Goal: Task Accomplishment & Management: Complete application form

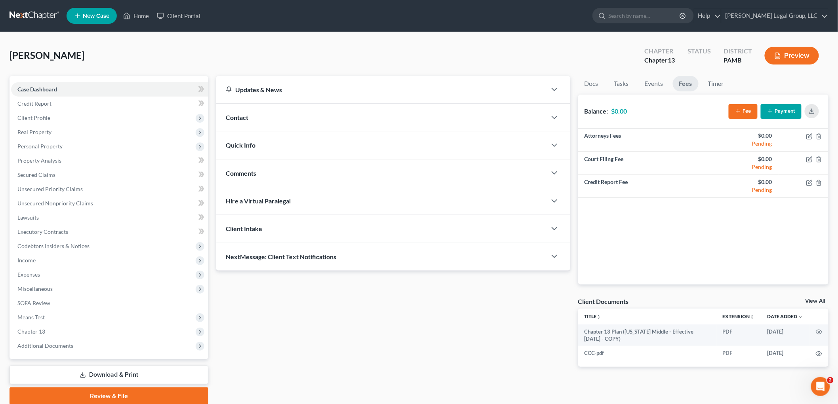
scroll to position [1, 0]
click at [824, 386] on icon "Open Intercom Messenger" at bounding box center [819, 386] width 13 height 13
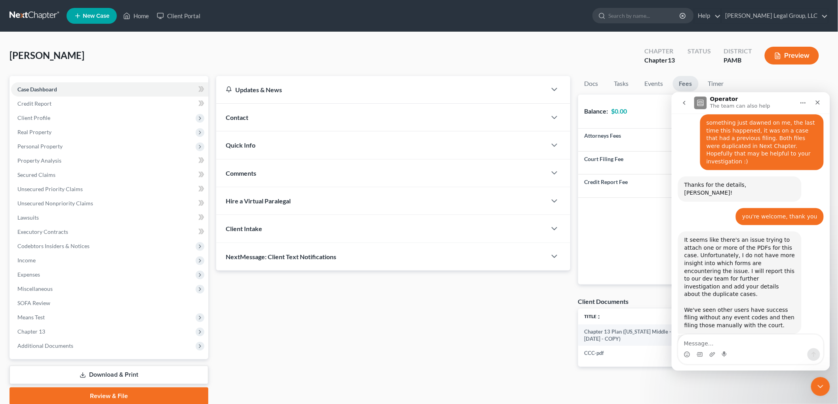
scroll to position [370, 0]
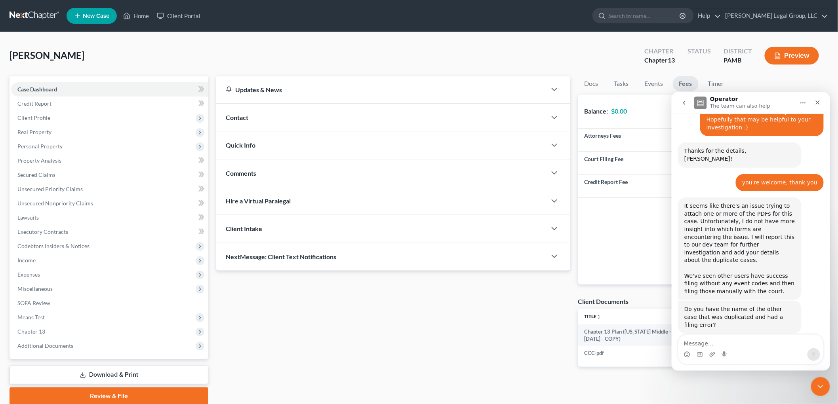
click at [803, 103] on icon "Home" at bounding box center [803, 102] width 6 height 6
click at [130, 17] on icon at bounding box center [126, 16] width 7 height 10
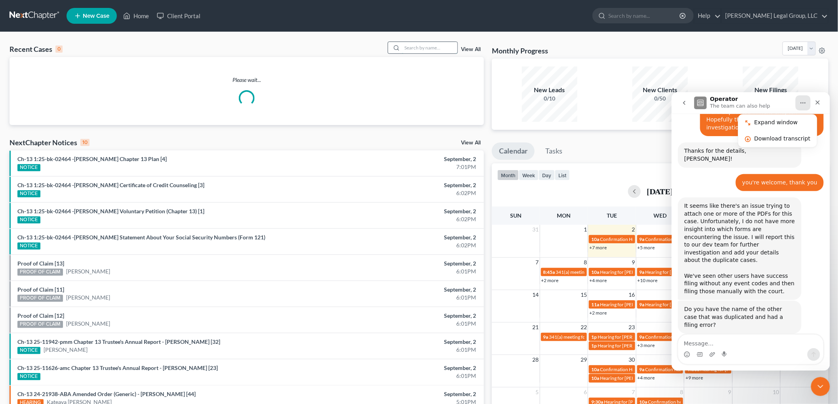
click at [437, 48] on input "search" at bounding box center [429, 47] width 55 height 11
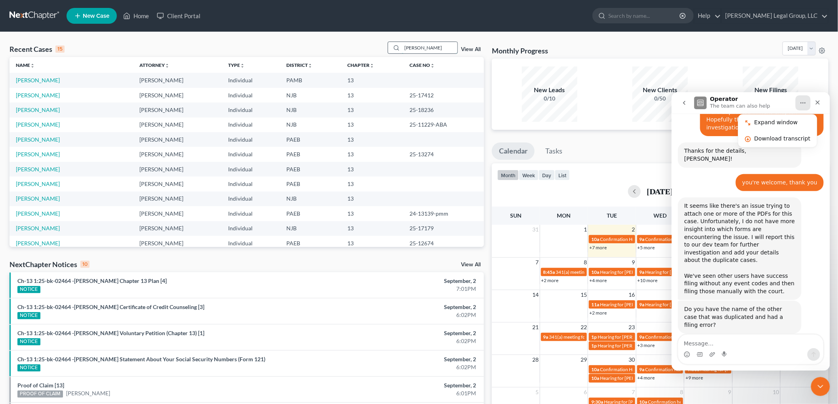
type input "[PERSON_NAME]"
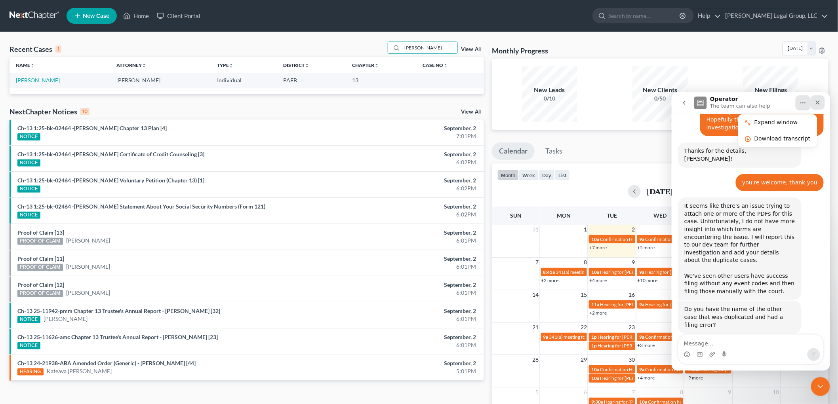
click at [819, 100] on icon "Close" at bounding box center [818, 102] width 6 height 6
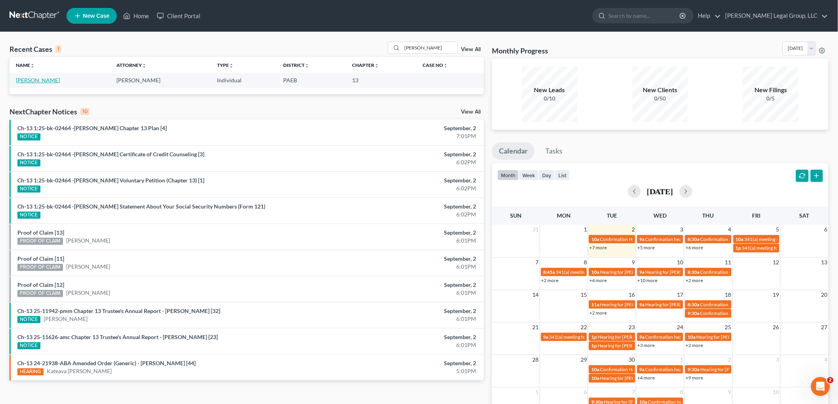
drag, startPoint x: 38, startPoint y: 82, endPoint x: 53, endPoint y: 84, distance: 15.2
click at [38, 82] on link "[PERSON_NAME]" at bounding box center [38, 80] width 44 height 7
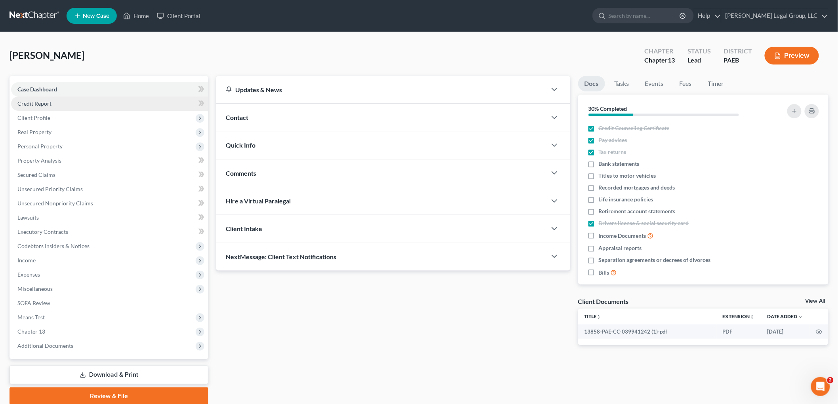
click at [50, 105] on span "Credit Report" at bounding box center [34, 103] width 34 height 7
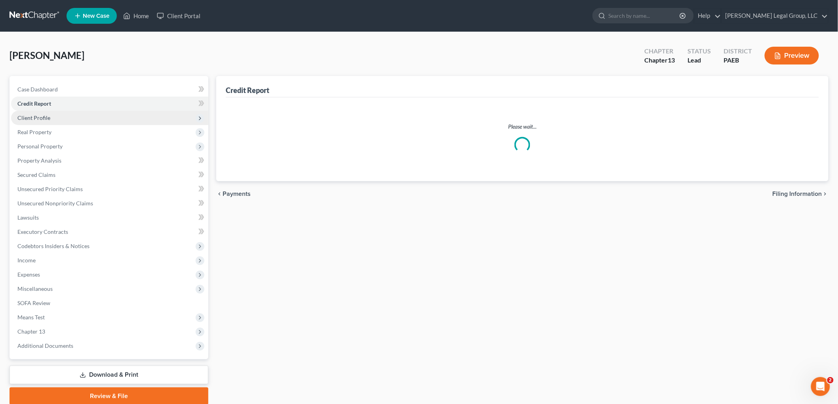
click at [53, 114] on span "Client Profile" at bounding box center [109, 118] width 197 height 14
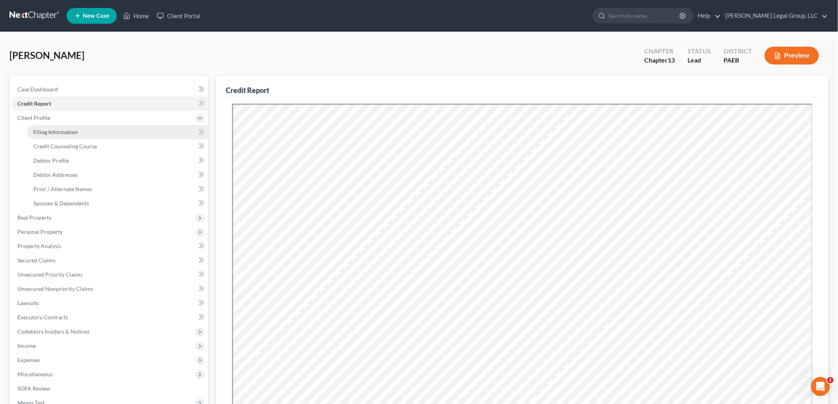
click at [54, 130] on span "Filing Information" at bounding box center [55, 132] width 45 height 7
select select "1"
select select "0"
select select "3"
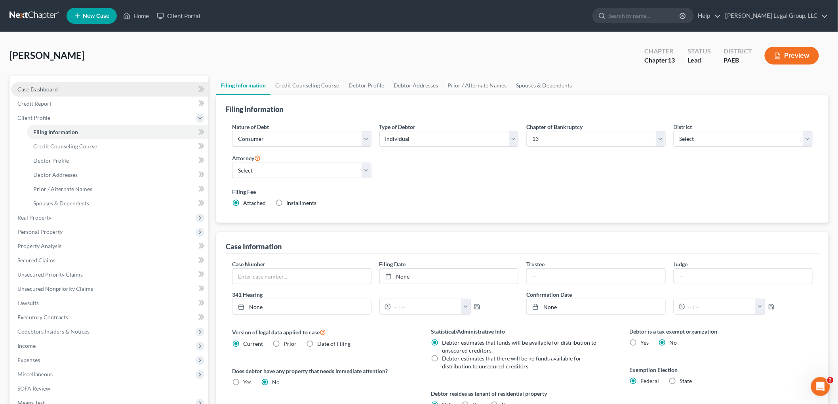
click at [25, 88] on span "Case Dashboard" at bounding box center [37, 89] width 40 height 7
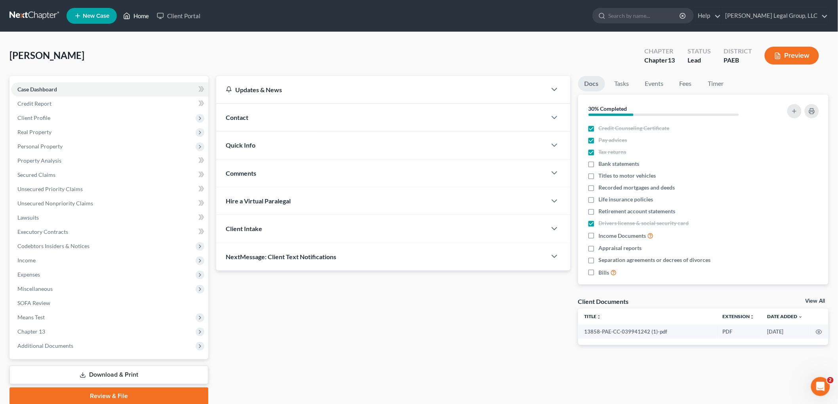
click at [134, 15] on link "Home" at bounding box center [136, 16] width 34 height 14
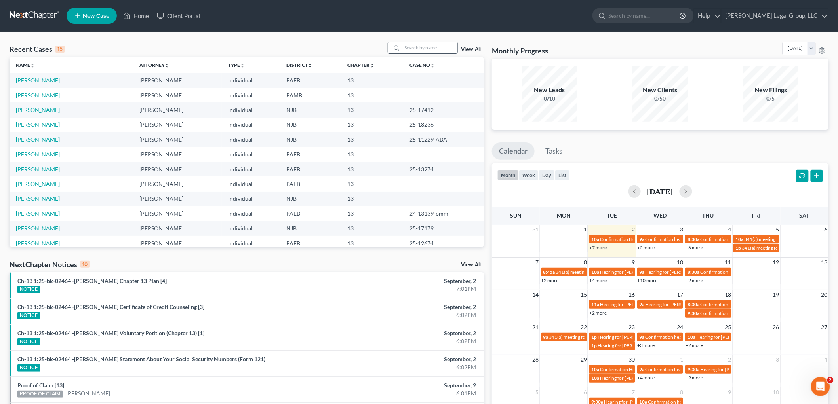
click at [419, 48] on input "search" at bounding box center [429, 47] width 55 height 11
type input "[PERSON_NAME]"
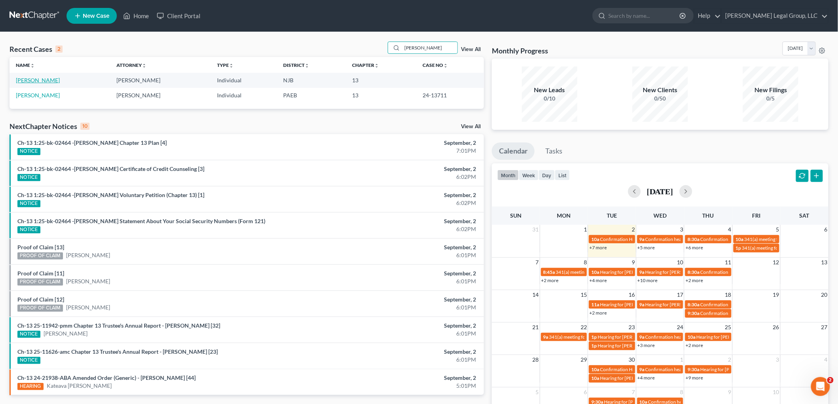
click at [25, 82] on link "[PERSON_NAME]" at bounding box center [38, 80] width 44 height 7
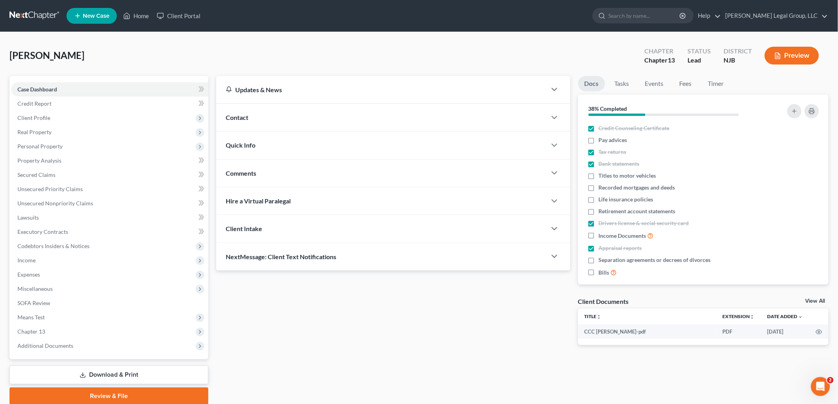
click at [72, 370] on link "Download & Print" at bounding box center [109, 375] width 199 height 19
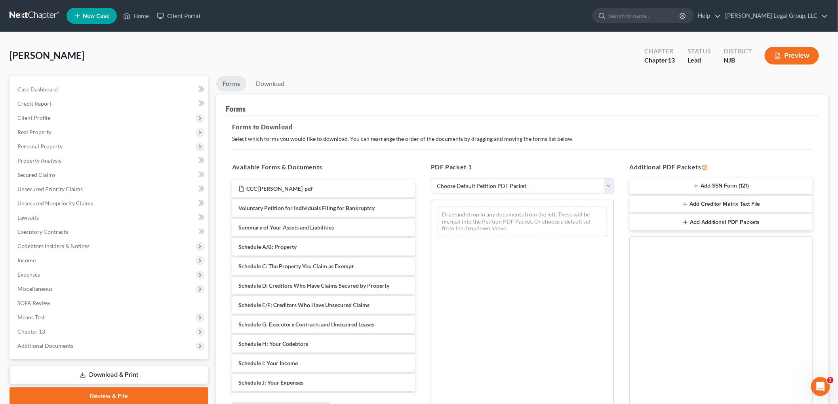
click at [522, 184] on select "Choose Default Petition PDF Packet Complete Bankruptcy Petition (all forms and …" at bounding box center [522, 186] width 183 height 16
select select "3"
click at [431, 178] on select "Choose Default Petition PDF Packet Complete Bankruptcy Petition (all forms and …" at bounding box center [522, 186] width 183 height 16
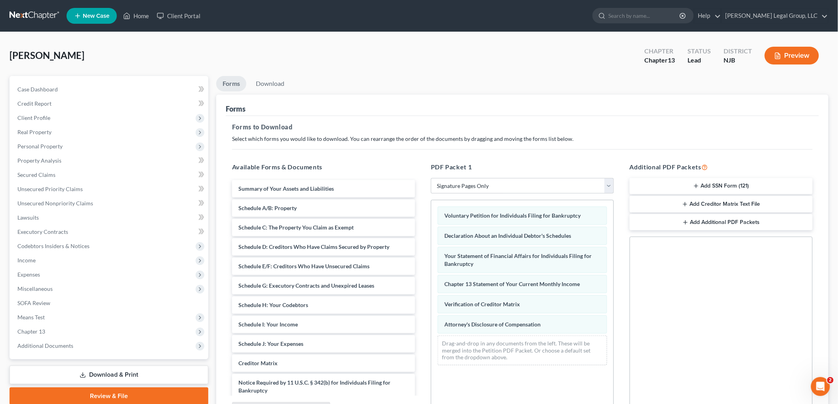
click at [712, 189] on button "Add SSN Form (121)" at bounding box center [721, 186] width 183 height 17
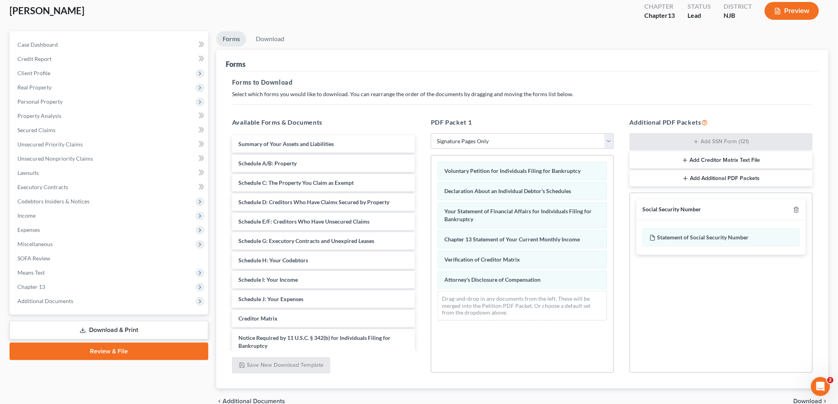
scroll to position [85, 0]
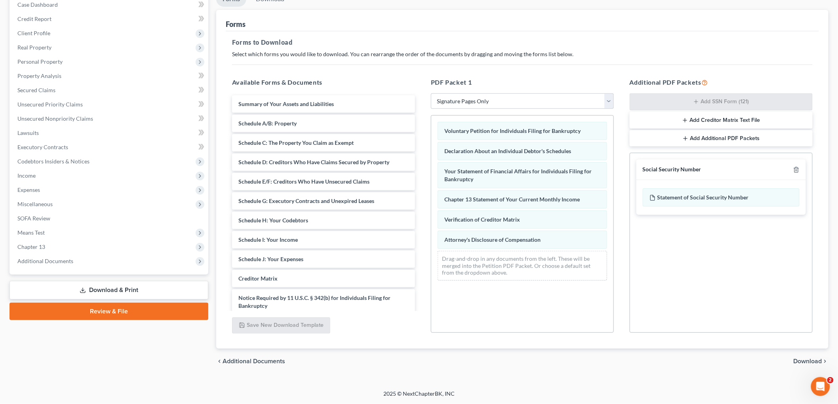
click at [798, 359] on span "Download" at bounding box center [808, 362] width 29 height 6
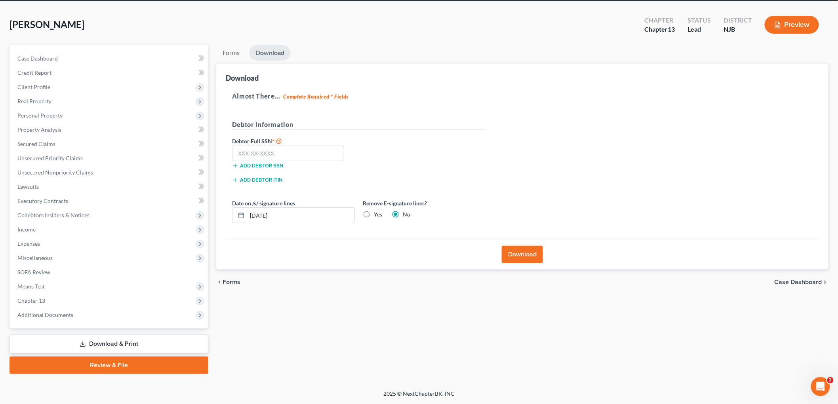
scroll to position [30, 0]
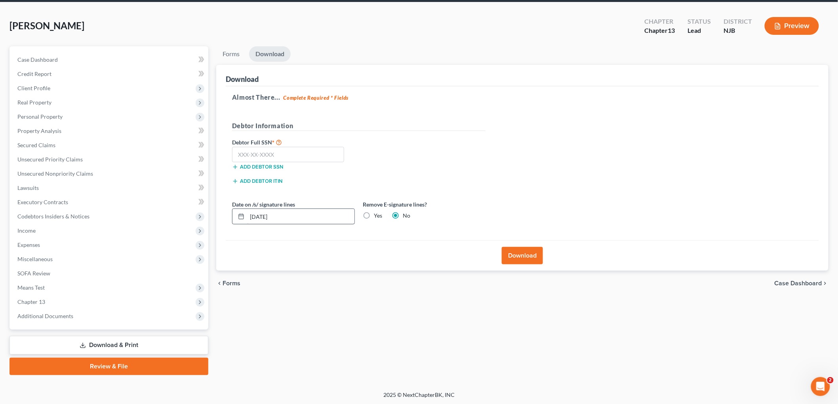
drag, startPoint x: 371, startPoint y: 216, endPoint x: 309, endPoint y: 217, distance: 61.4
click at [374, 216] on label "Yes" at bounding box center [378, 216] width 8 height 8
click at [377, 216] on input "Yes" at bounding box center [379, 214] width 5 height 5
radio input "true"
radio input "false"
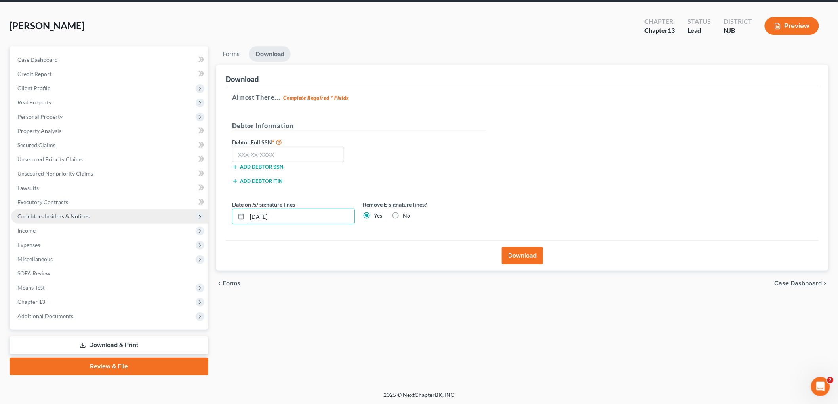
drag, startPoint x: 308, startPoint y: 217, endPoint x: 201, endPoint y: 212, distance: 106.7
click at [201, 212] on div "Petition Navigation Case Dashboard Payments Invoices Payments Payments Credit R…" at bounding box center [419, 210] width 827 height 329
type input "[DATE]"
click at [409, 73] on div "Download" at bounding box center [522, 75] width 593 height 21
click at [308, 156] on input "text" at bounding box center [288, 155] width 112 height 16
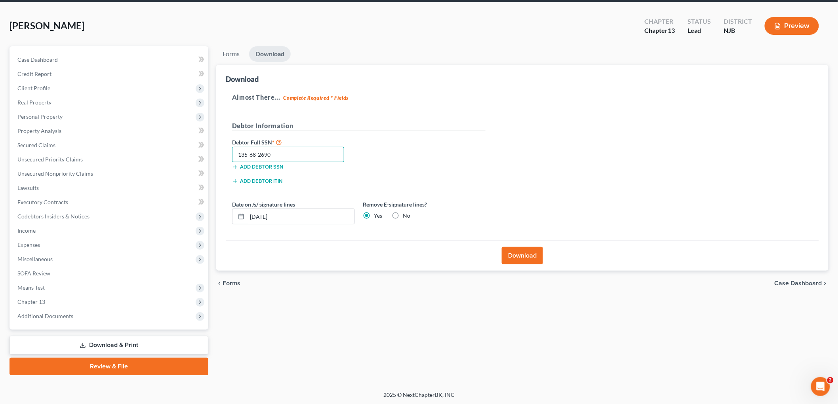
type input "135-68-2690"
click at [508, 250] on button "Download" at bounding box center [522, 255] width 41 height 17
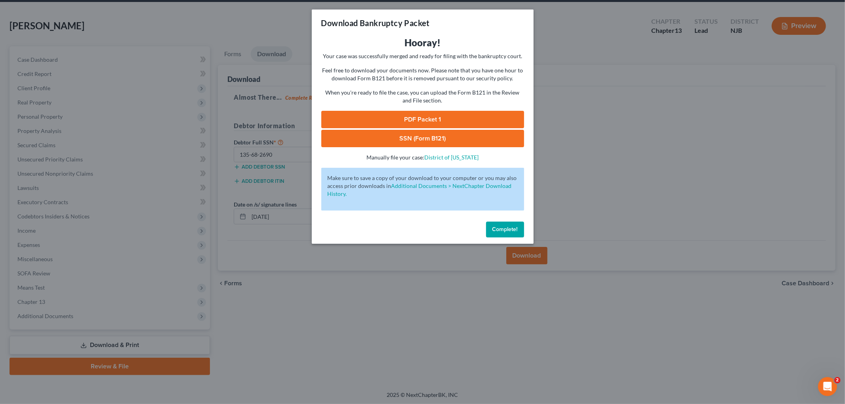
click at [426, 114] on link "PDF Packet 1" at bounding box center [422, 119] width 203 height 17
click at [397, 136] on link "SSN (Form B121)" at bounding box center [422, 138] width 203 height 17
click at [509, 231] on span "Complete!" at bounding box center [504, 229] width 25 height 7
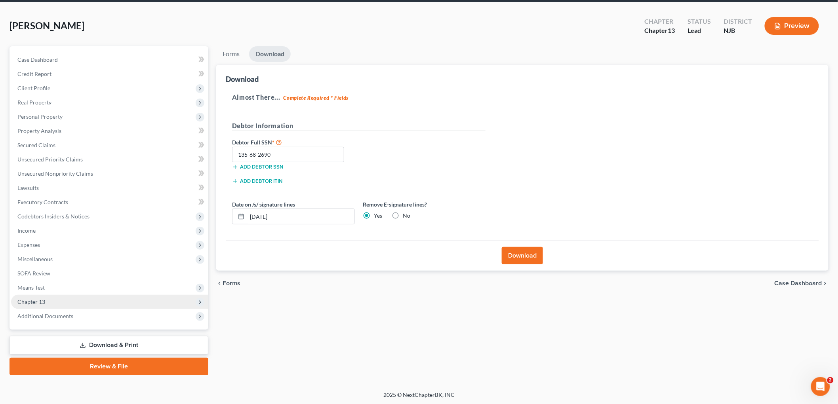
click at [46, 301] on span "Chapter 13" at bounding box center [109, 302] width 197 height 14
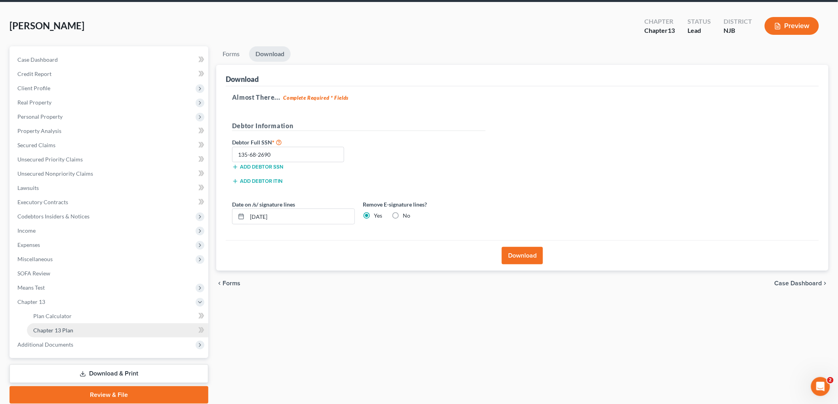
click at [71, 327] on span "Chapter 13 Plan" at bounding box center [53, 330] width 40 height 7
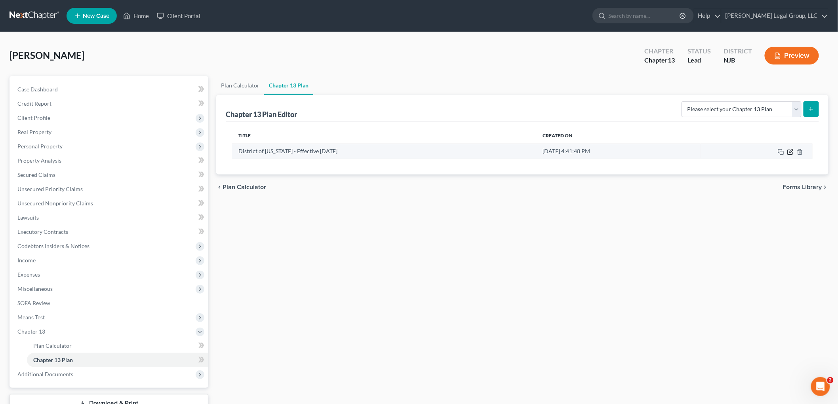
click at [791, 151] on icon "button" at bounding box center [791, 152] width 6 height 6
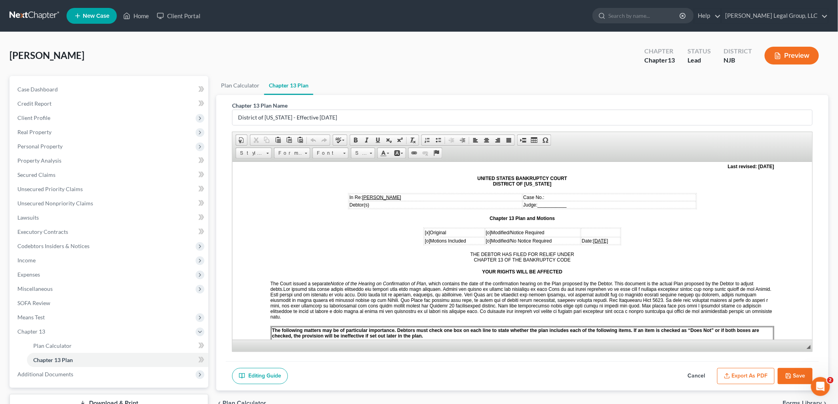
scroll to position [176, 0]
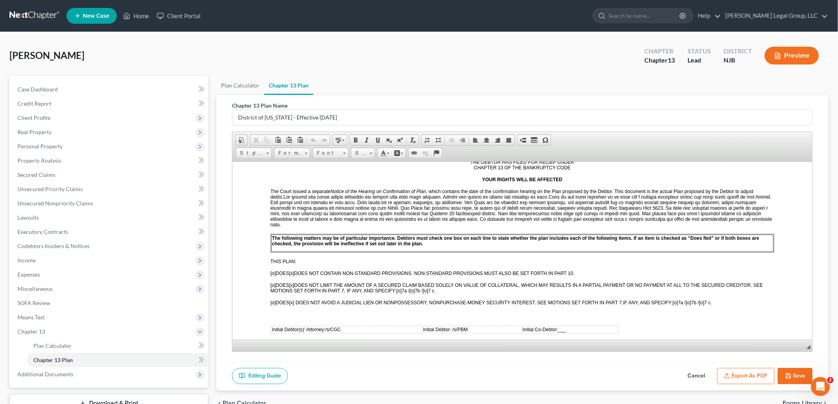
click at [748, 375] on button "Export as PDF" at bounding box center [745, 376] width 57 height 17
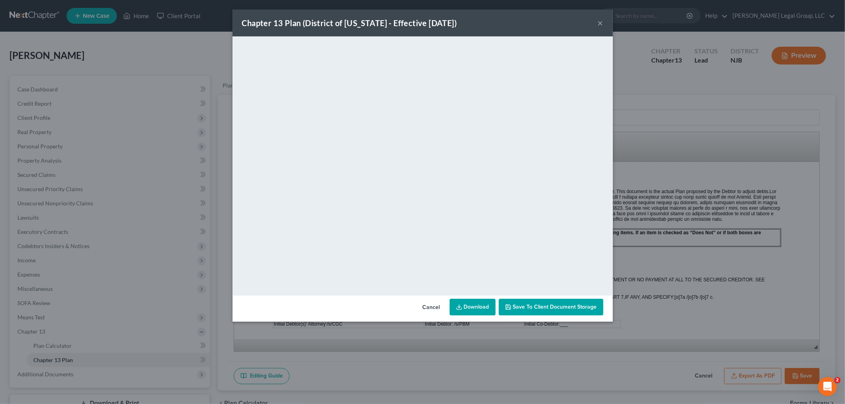
click at [461, 304] on icon at bounding box center [459, 307] width 6 height 6
click at [600, 25] on button "×" at bounding box center [601, 23] width 6 height 10
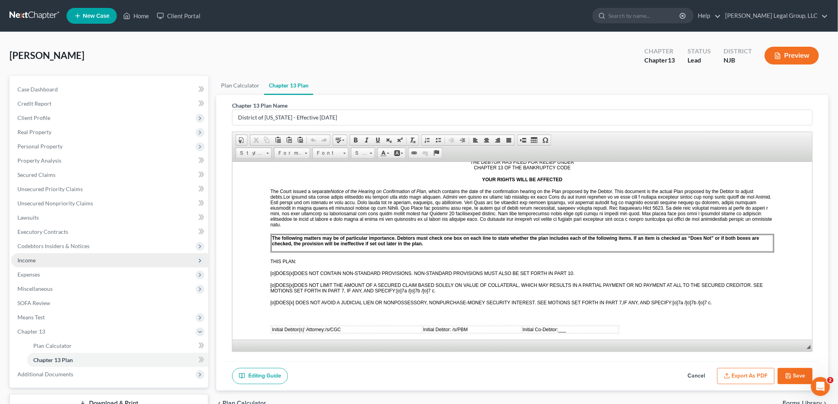
click at [36, 258] on span "Income" at bounding box center [109, 261] width 197 height 14
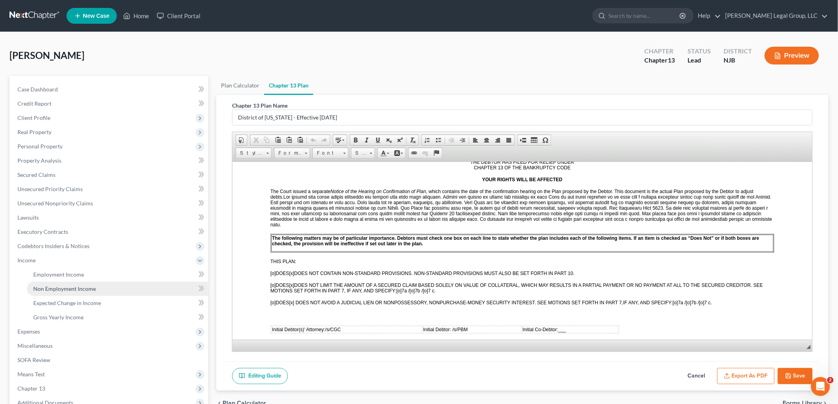
click at [61, 287] on span "Non Employment Income" at bounding box center [64, 289] width 63 height 7
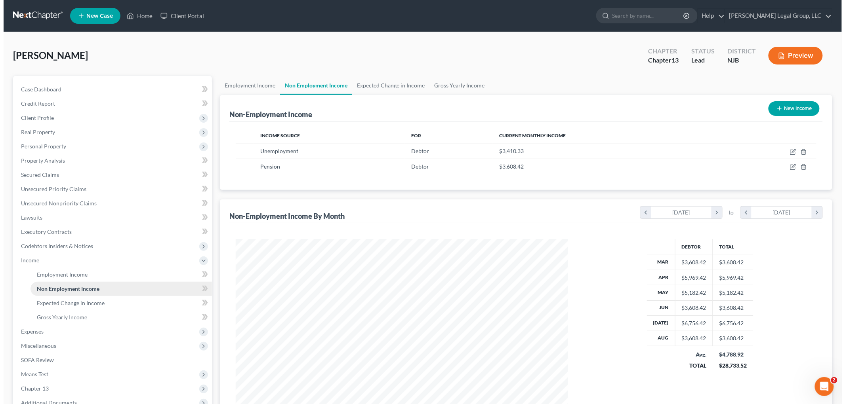
scroll to position [166, 348]
click at [790, 152] on icon "button" at bounding box center [790, 151] width 4 height 4
select select "0"
select select "3"
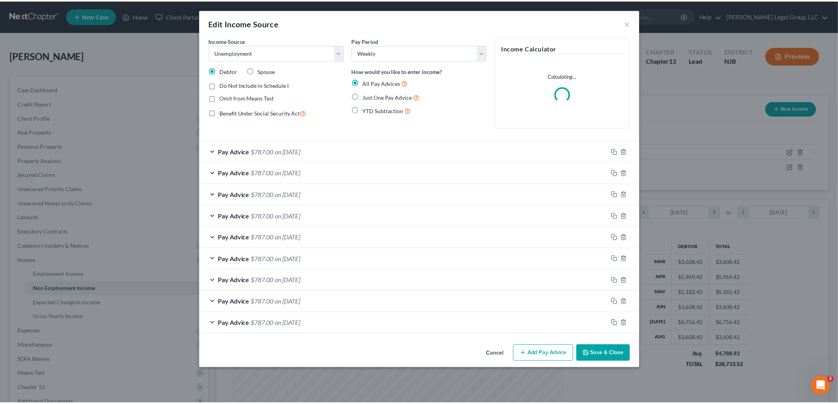
scroll to position [167, 351]
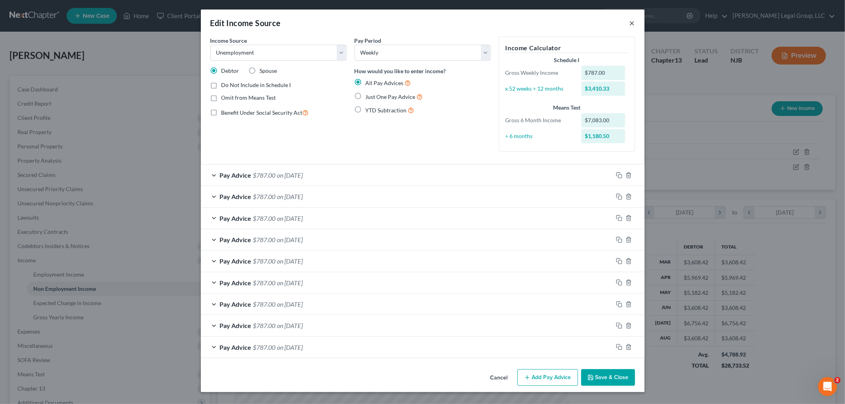
click at [630, 24] on button "×" at bounding box center [633, 23] width 6 height 10
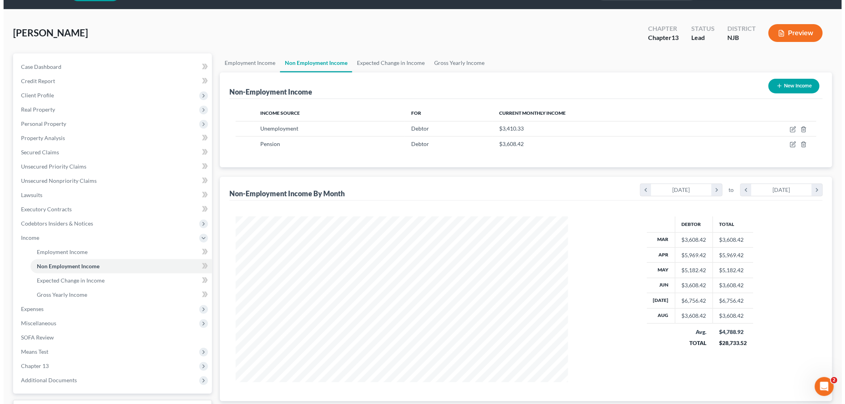
scroll to position [44, 0]
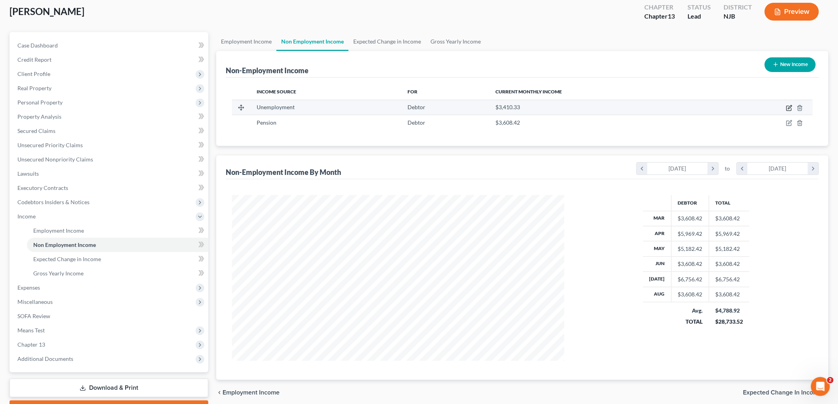
click at [791, 109] on icon "button" at bounding box center [789, 108] width 6 height 6
select select "0"
select select "3"
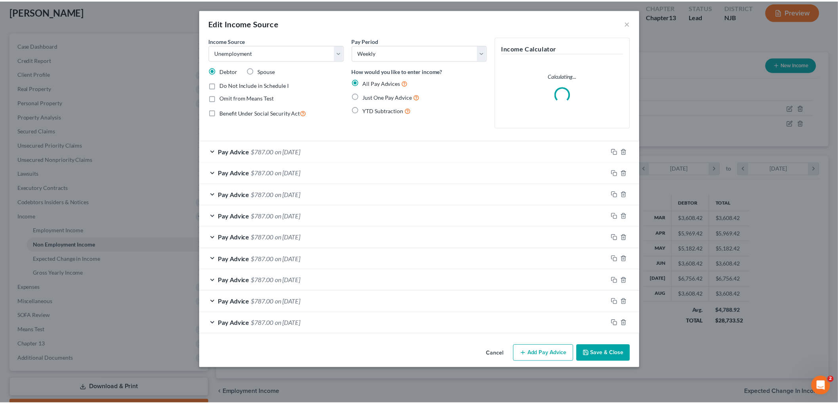
scroll to position [167, 351]
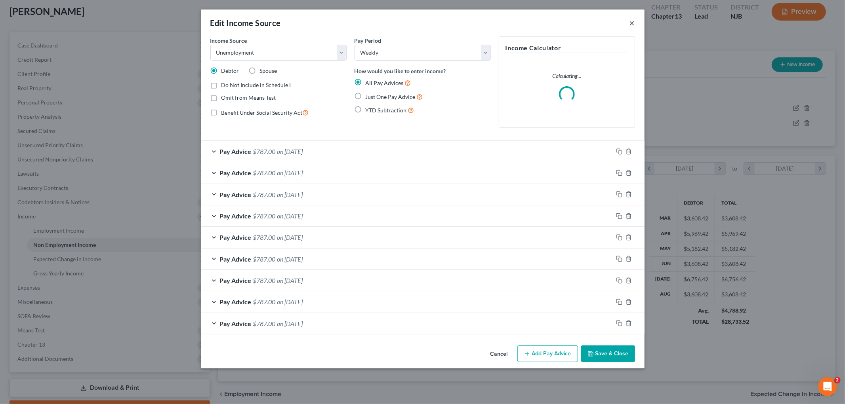
click at [631, 24] on button "×" at bounding box center [633, 23] width 6 height 10
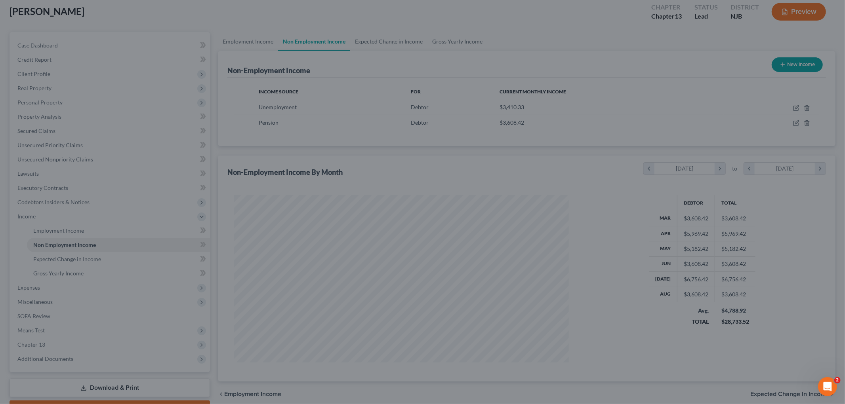
scroll to position [395998, 395816]
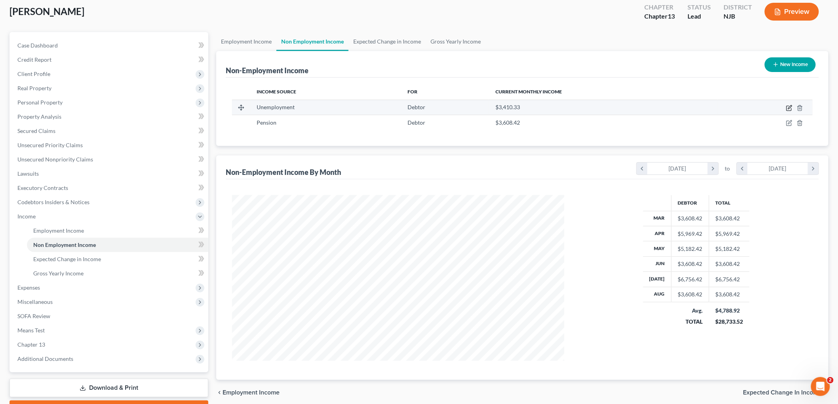
click at [790, 105] on icon "button" at bounding box center [789, 108] width 6 height 6
select select "0"
select select "3"
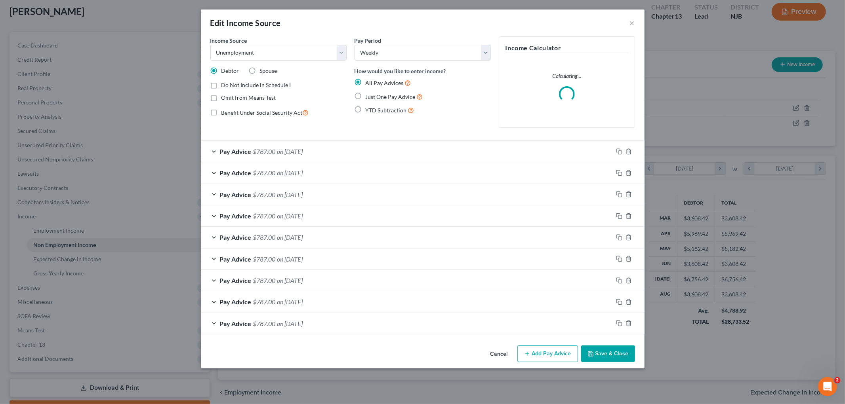
scroll to position [167, 351]
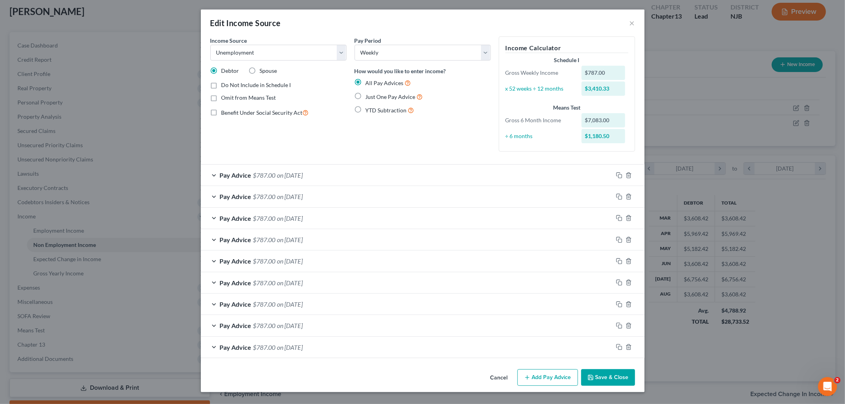
click at [551, 380] on button "Add Pay Advice" at bounding box center [547, 378] width 61 height 17
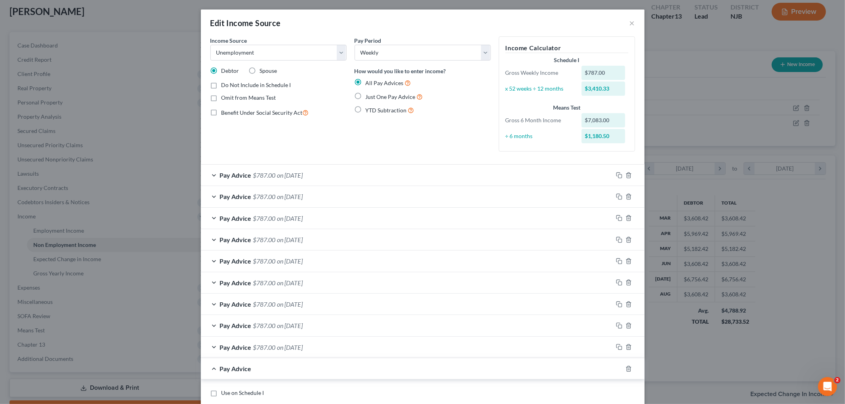
scroll to position [80, 0]
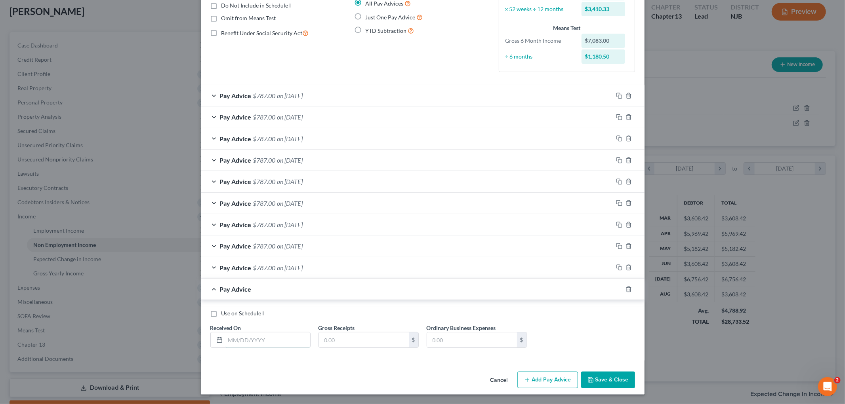
click at [267, 340] on input "text" at bounding box center [267, 340] width 85 height 15
drag, startPoint x: 256, startPoint y: 344, endPoint x: 166, endPoint y: 340, distance: 90.0
click at [168, 340] on div "Edit Income Source × Income Source * Select Unemployment Disability (from emplo…" at bounding box center [422, 202] width 845 height 404
type input "[DATE]"
type input "8"
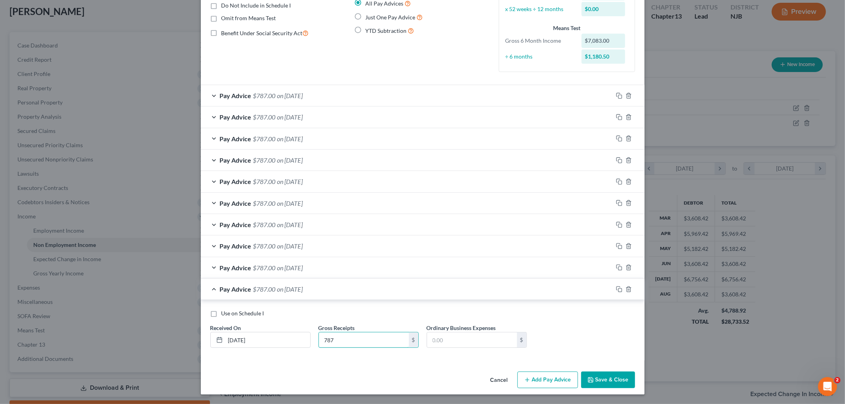
type input "787"
click at [543, 383] on button "Add Pay Advice" at bounding box center [547, 380] width 61 height 17
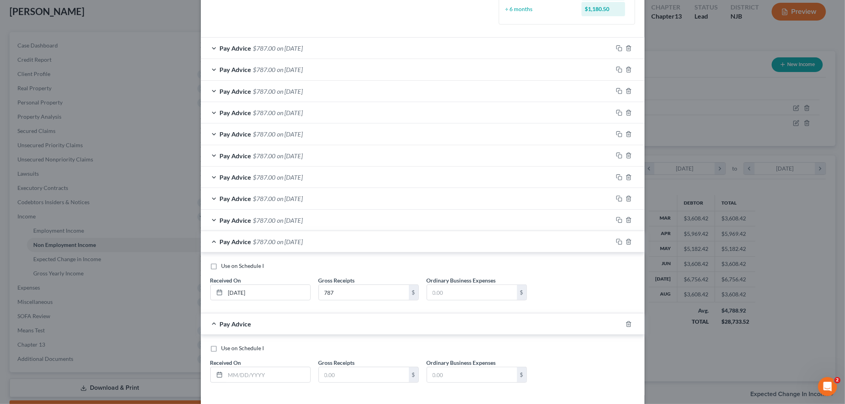
scroll to position [162, 0]
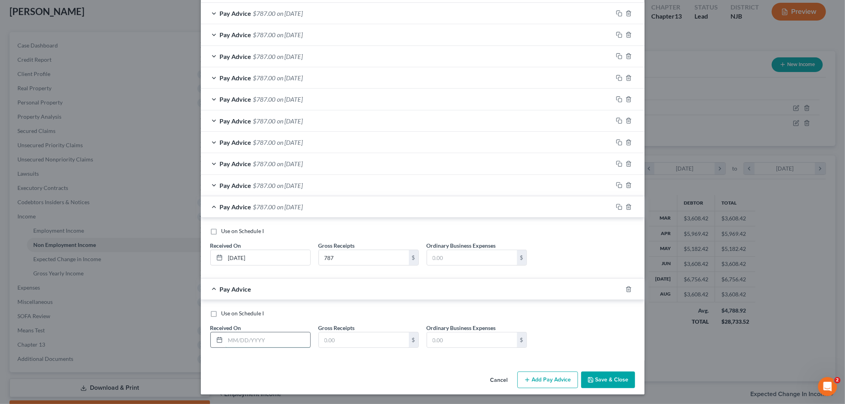
click at [254, 345] on input "text" at bounding box center [267, 340] width 85 height 15
type input "[DATE]"
type input "8"
type input "787"
click at [565, 383] on button "Add Pay Advice" at bounding box center [547, 380] width 61 height 17
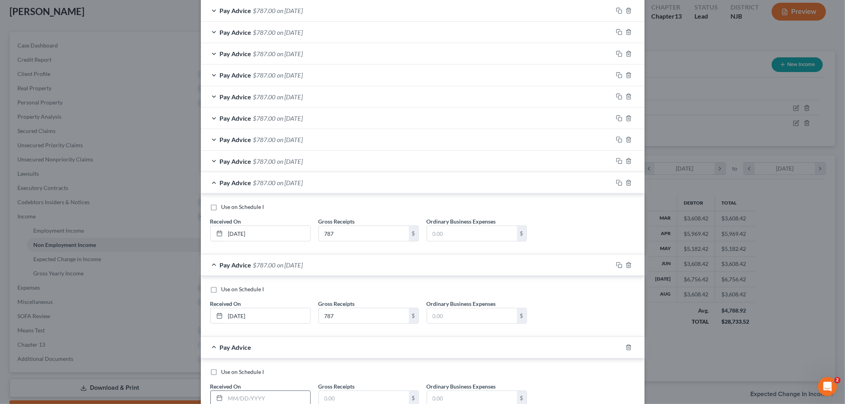
scroll to position [206, 0]
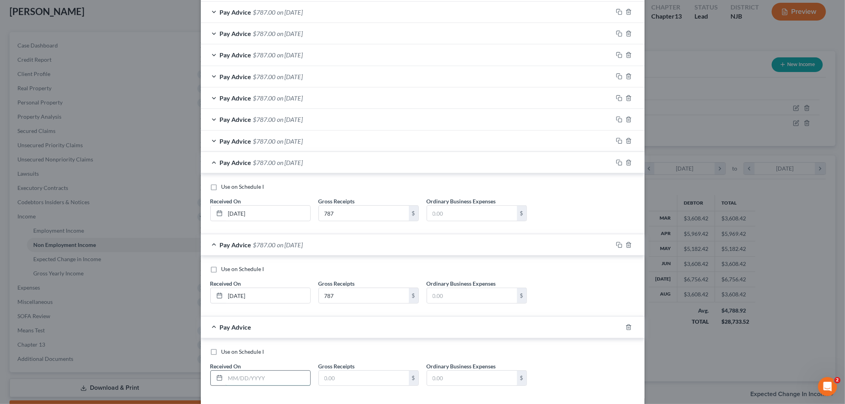
click at [246, 378] on input "text" at bounding box center [267, 378] width 85 height 15
type input "[DATE]"
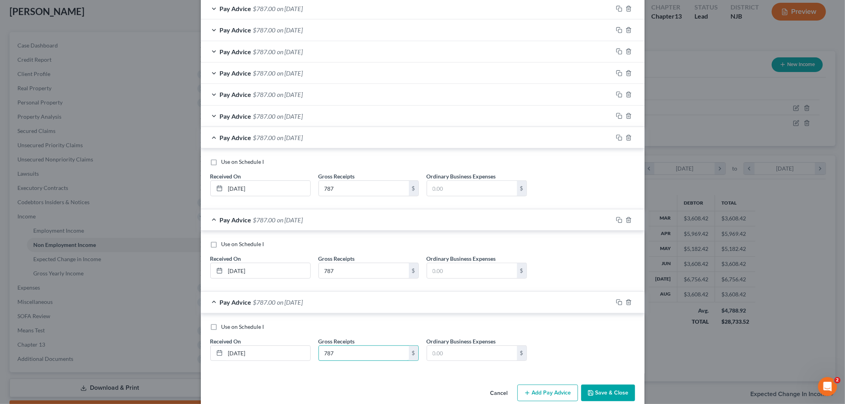
scroll to position [245, 0]
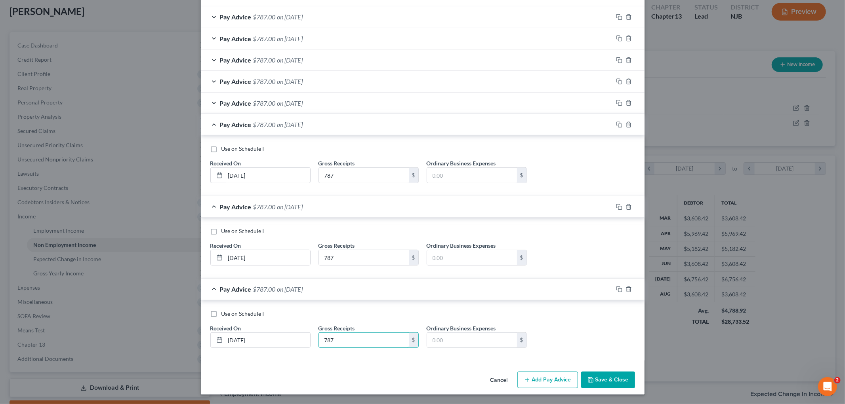
type input "787"
click at [542, 382] on button "Add Pay Advice" at bounding box center [547, 380] width 61 height 17
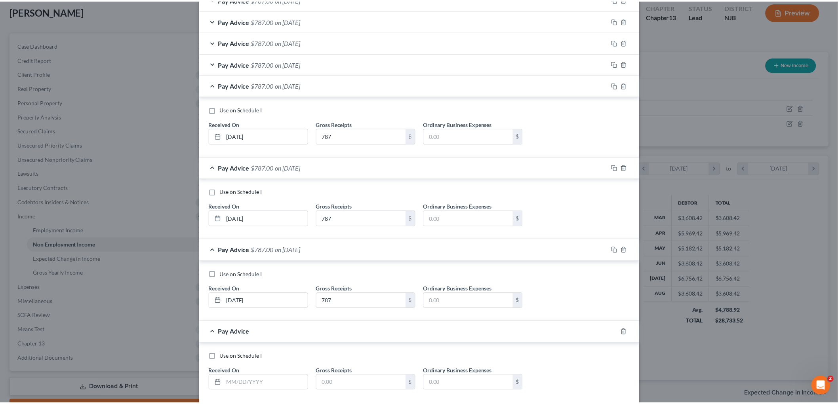
scroll to position [328, 0]
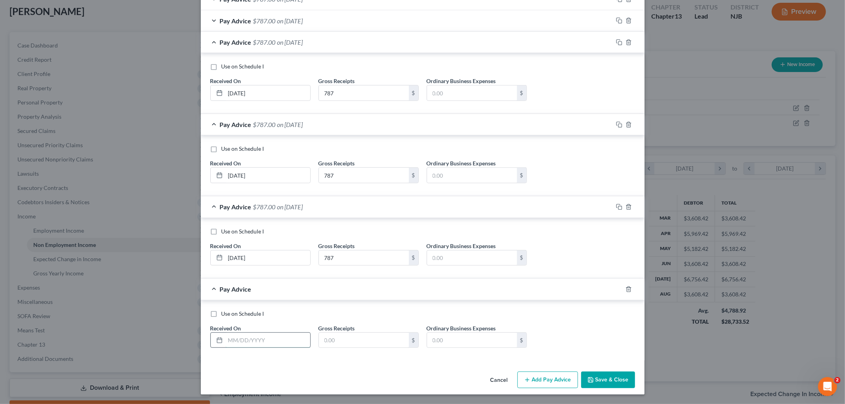
click at [275, 339] on input "text" at bounding box center [267, 340] width 85 height 15
type input "[DATE]"
type input "787"
click at [613, 377] on button "Save & Close" at bounding box center [608, 380] width 54 height 17
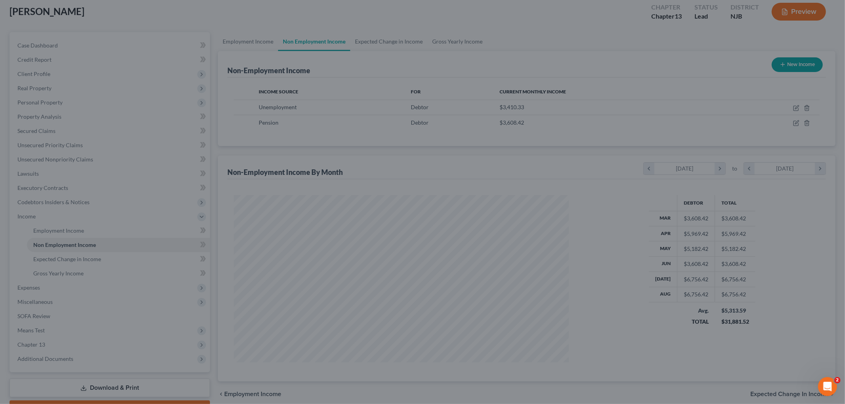
scroll to position [395998, 395816]
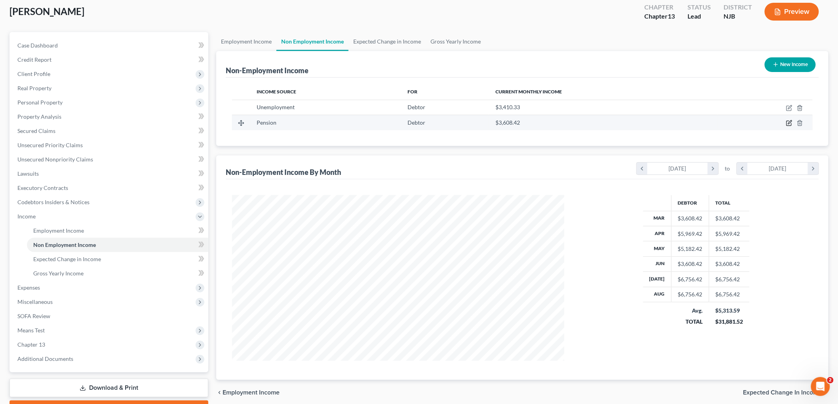
click at [790, 122] on icon "button" at bounding box center [790, 123] width 4 height 4
select select "2"
select select "0"
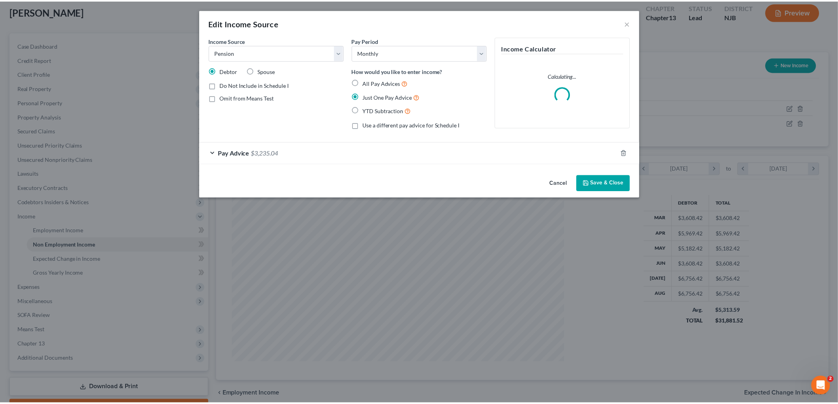
scroll to position [167, 351]
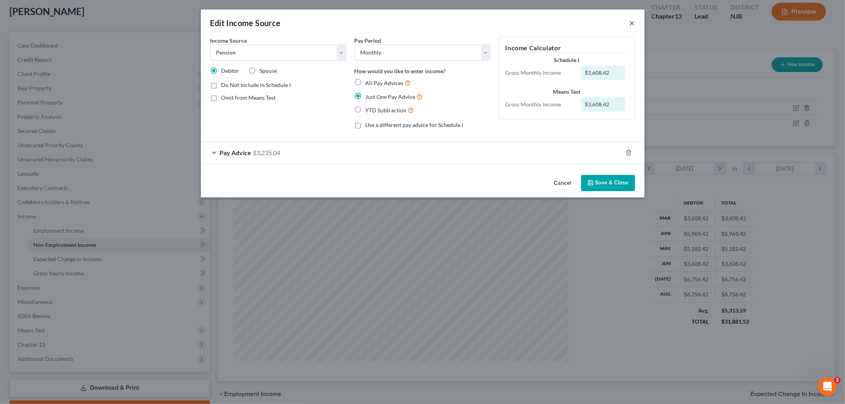
click at [630, 23] on button "×" at bounding box center [633, 23] width 6 height 10
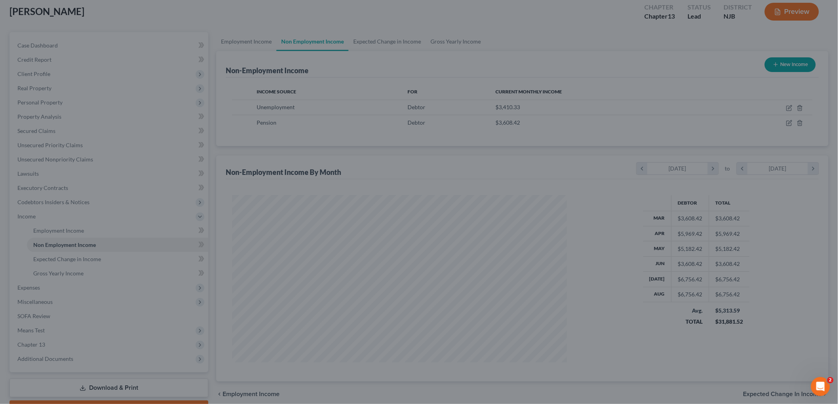
scroll to position [395998, 395816]
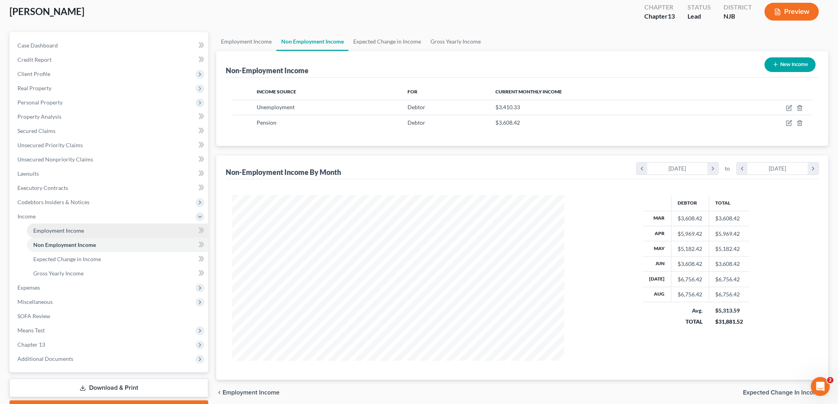
click at [86, 230] on link "Employment Income" at bounding box center [117, 231] width 181 height 14
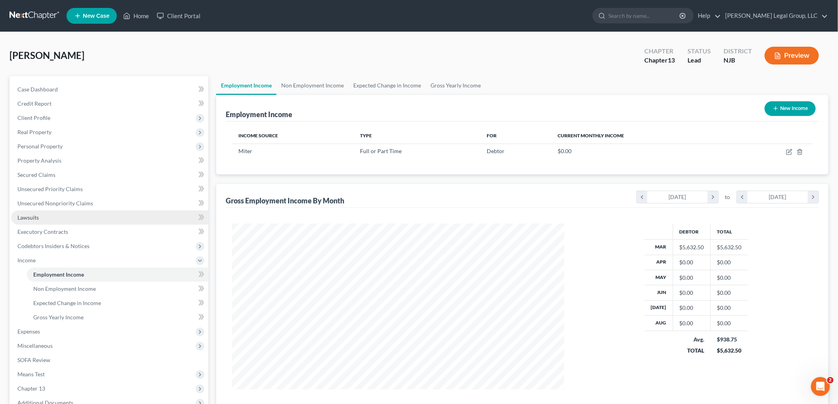
scroll to position [166, 348]
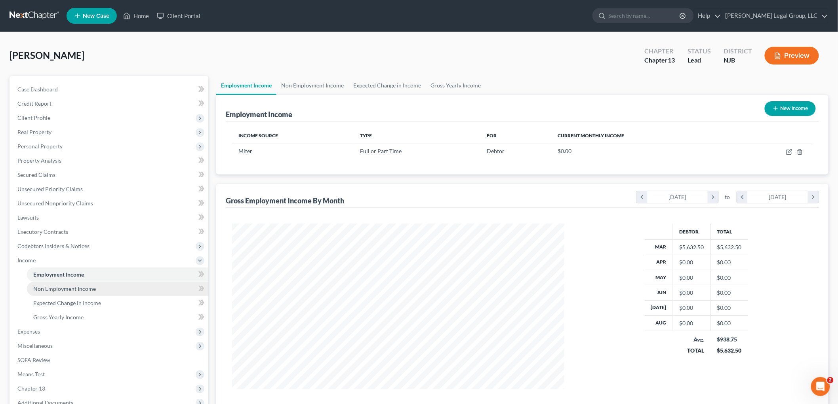
click at [86, 287] on span "Non Employment Income" at bounding box center [64, 289] width 63 height 7
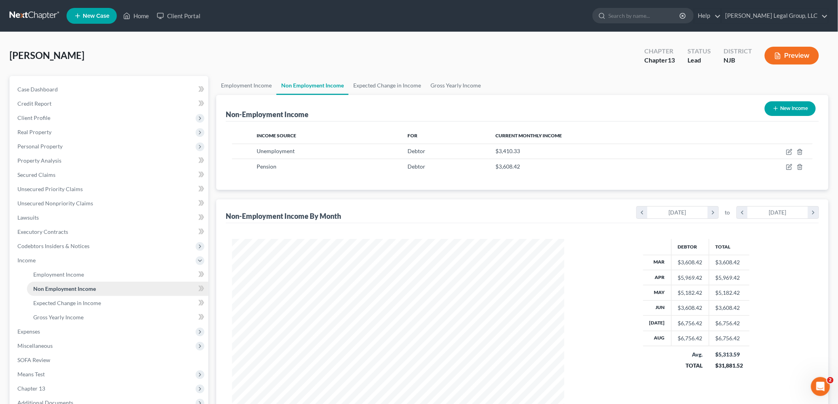
scroll to position [166, 348]
click at [134, 13] on link "Home" at bounding box center [136, 16] width 34 height 14
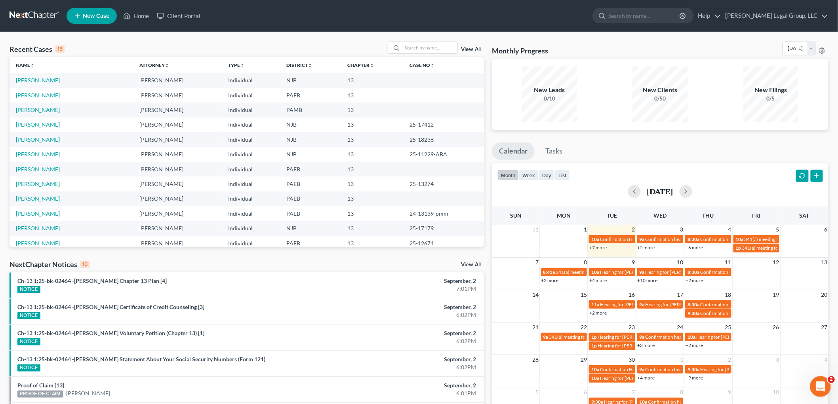
click at [818, 382] on icon "Open Intercom Messenger" at bounding box center [819, 386] width 13 height 13
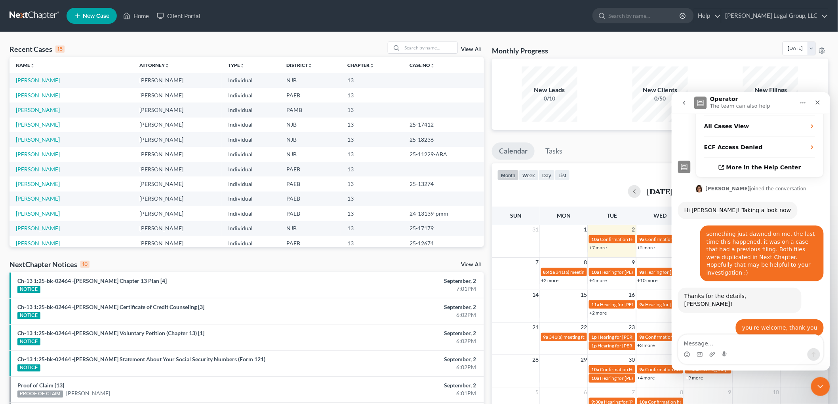
scroll to position [370, 0]
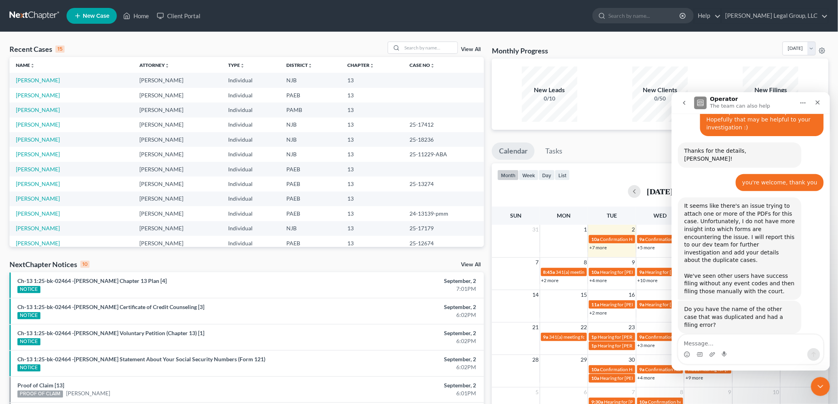
click at [474, 49] on link "View All" at bounding box center [471, 50] width 20 height 6
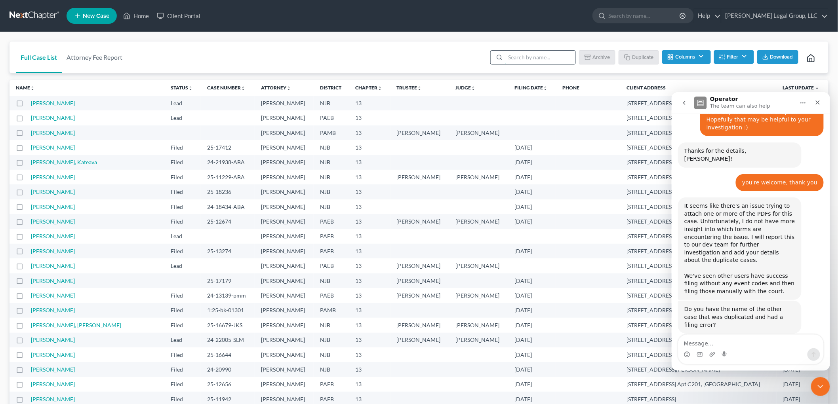
click at [541, 57] on input "search" at bounding box center [541, 57] width 70 height 13
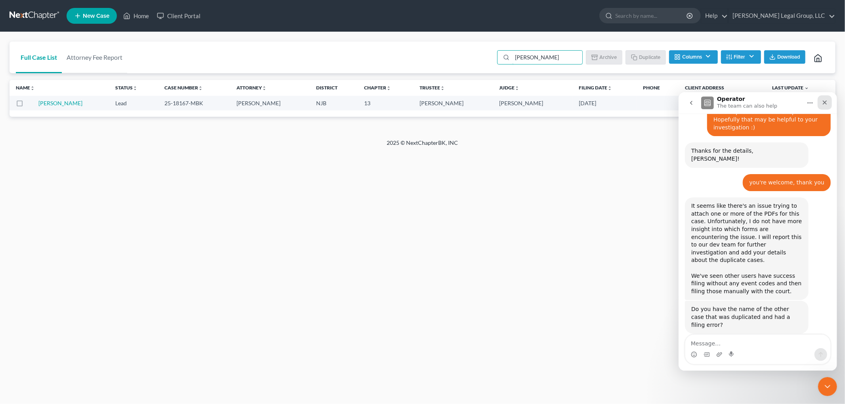
type input "[PERSON_NAME]"
click at [829, 105] on div "Close" at bounding box center [824, 102] width 14 height 14
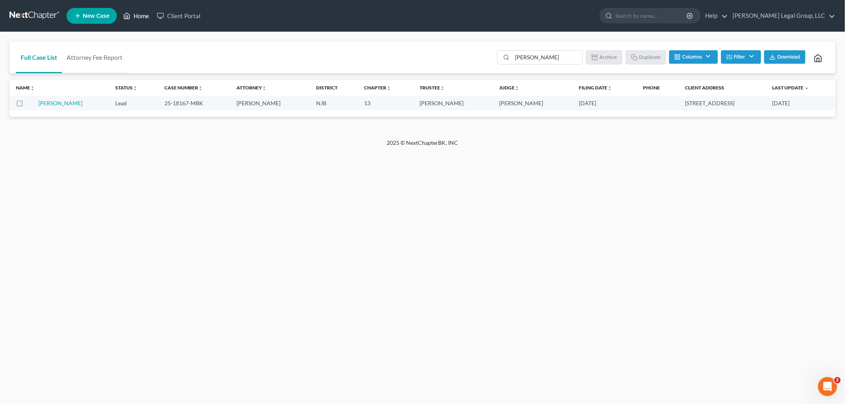
click at [147, 14] on link "Home" at bounding box center [136, 16] width 34 height 14
